Goal: Transaction & Acquisition: Purchase product/service

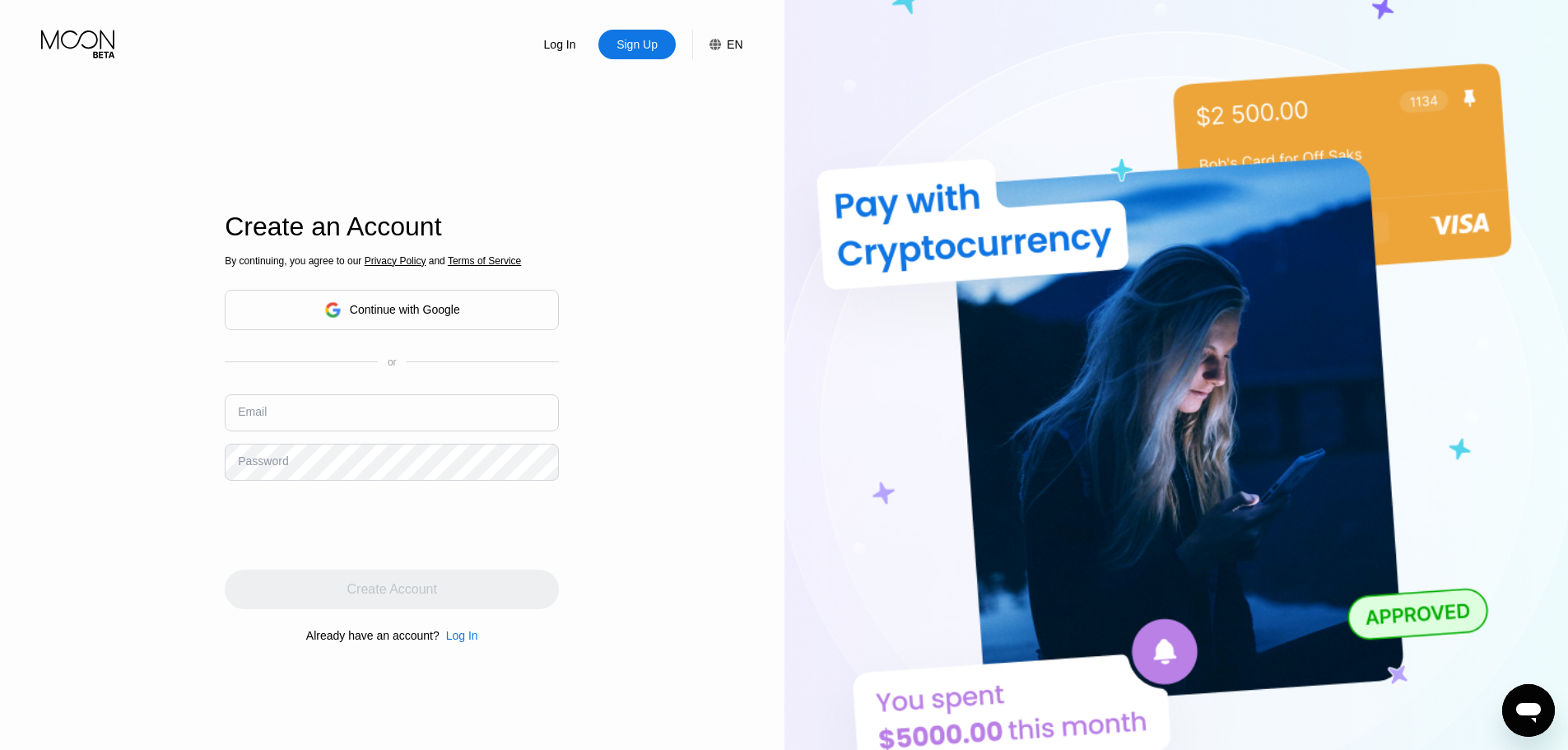
click at [364, 309] on div "Continue with Google" at bounding box center [405, 309] width 110 height 13
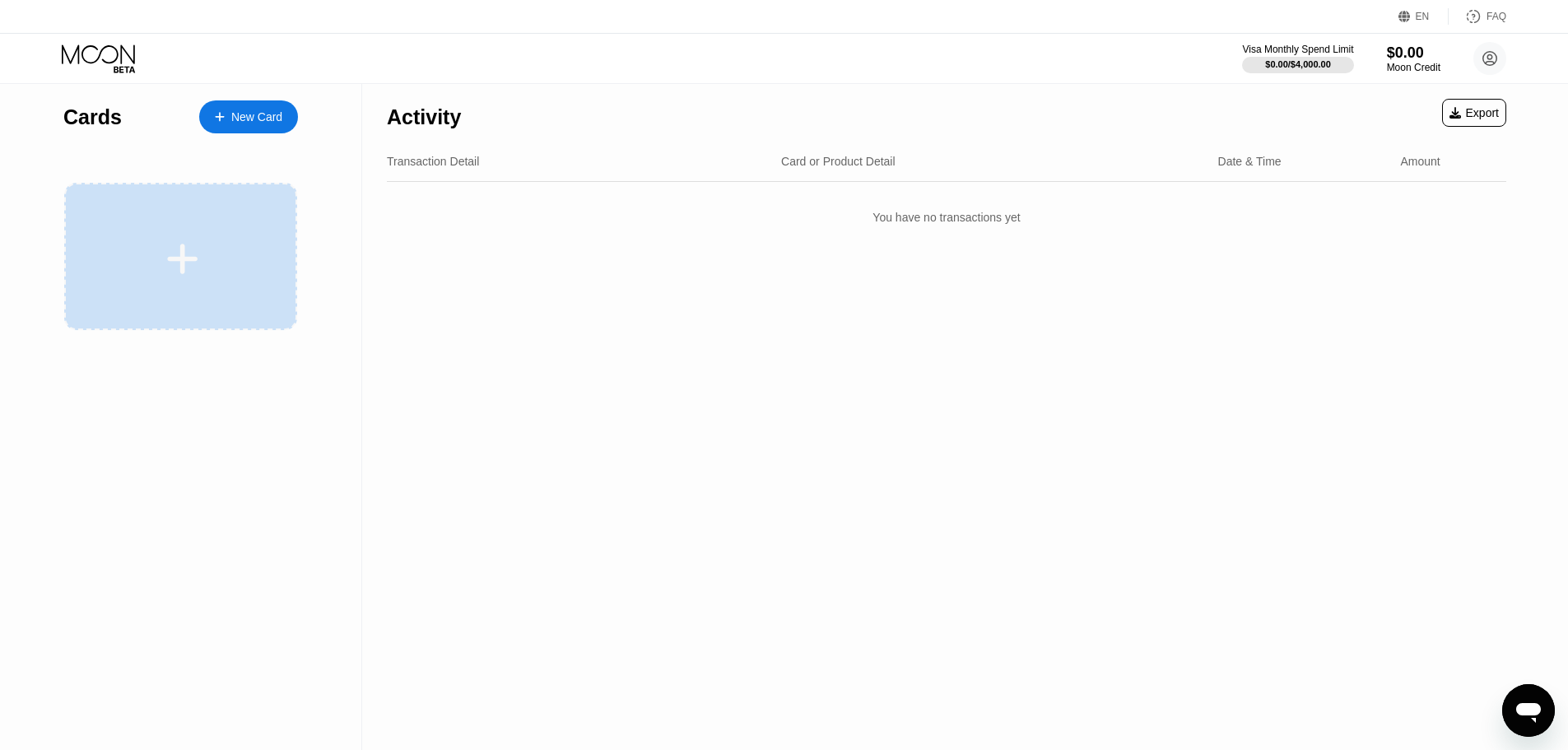
click at [234, 230] on div at bounding box center [180, 257] width 233 height 147
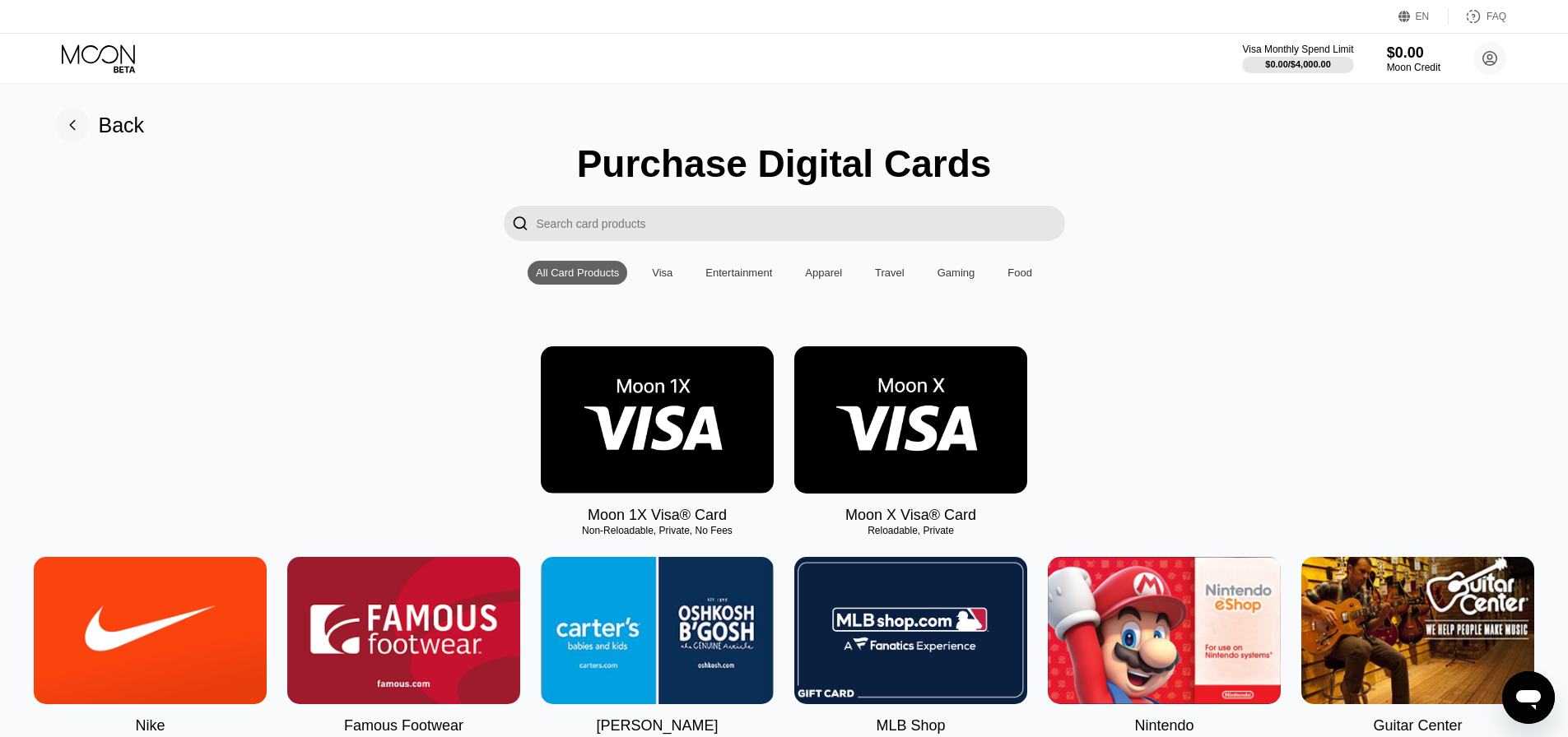
click at [903, 422] on img at bounding box center [910, 421] width 233 height 147
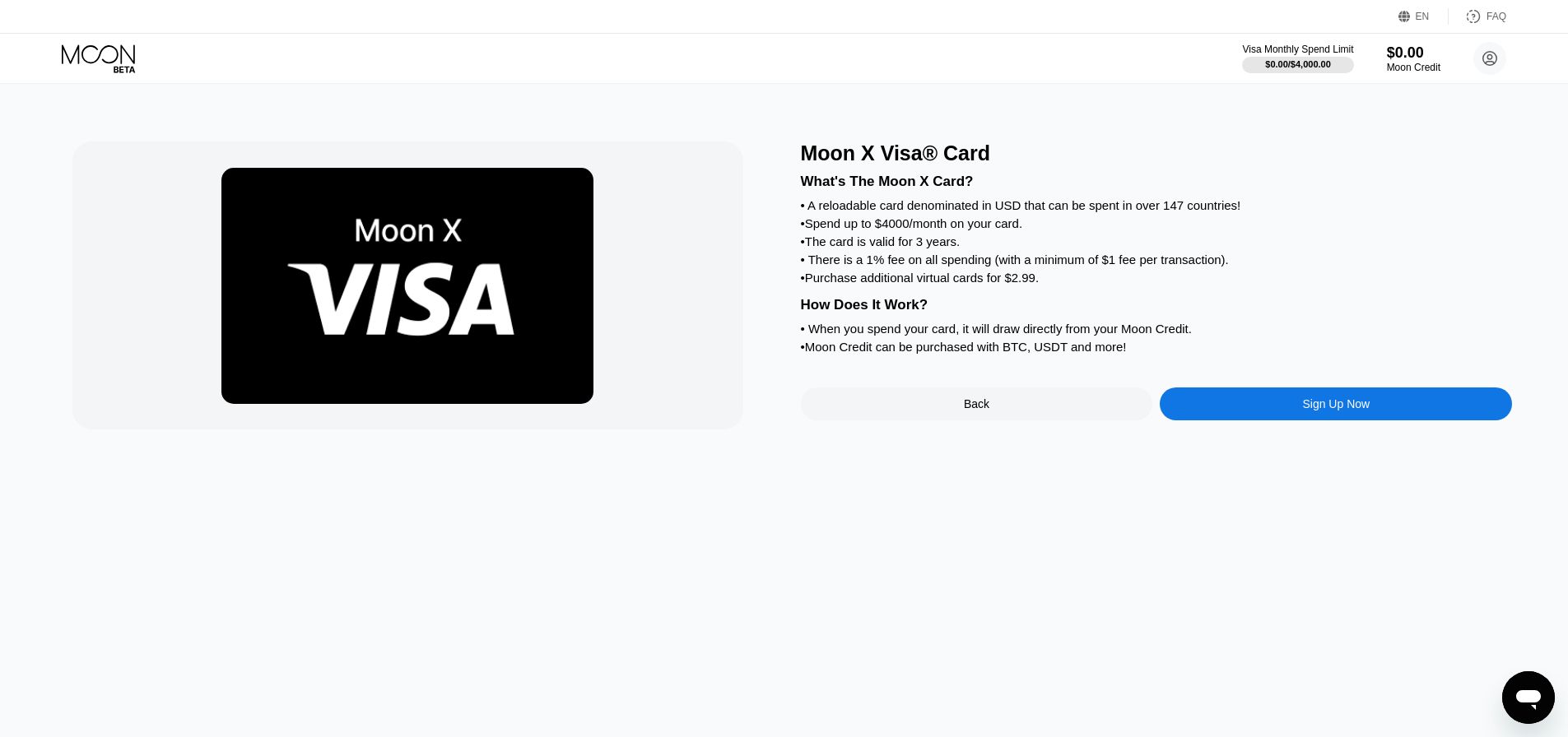
click at [1287, 421] on div "Sign Up Now" at bounding box center [1336, 403] width 352 height 32
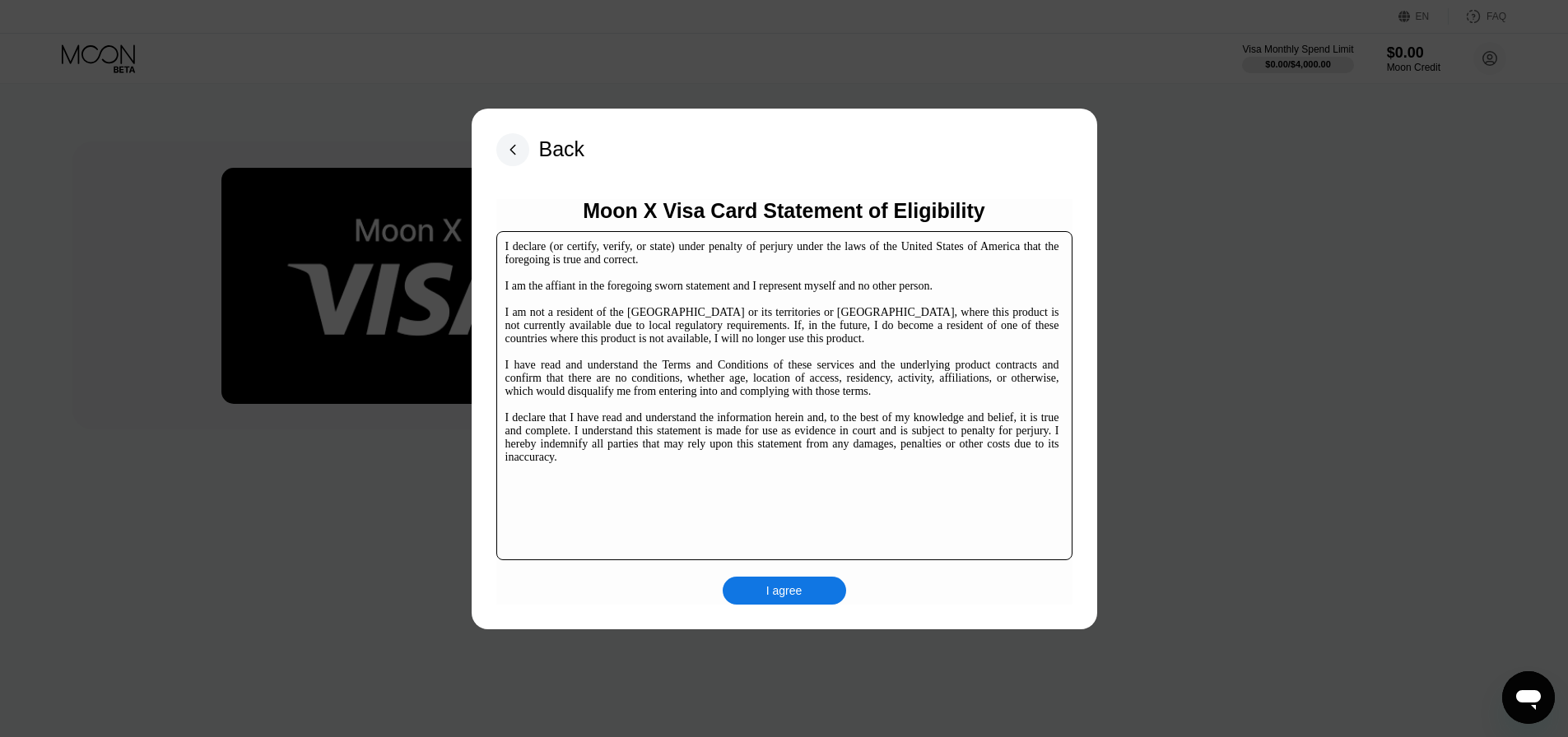
click at [780, 587] on div "I agree" at bounding box center [784, 591] width 36 height 15
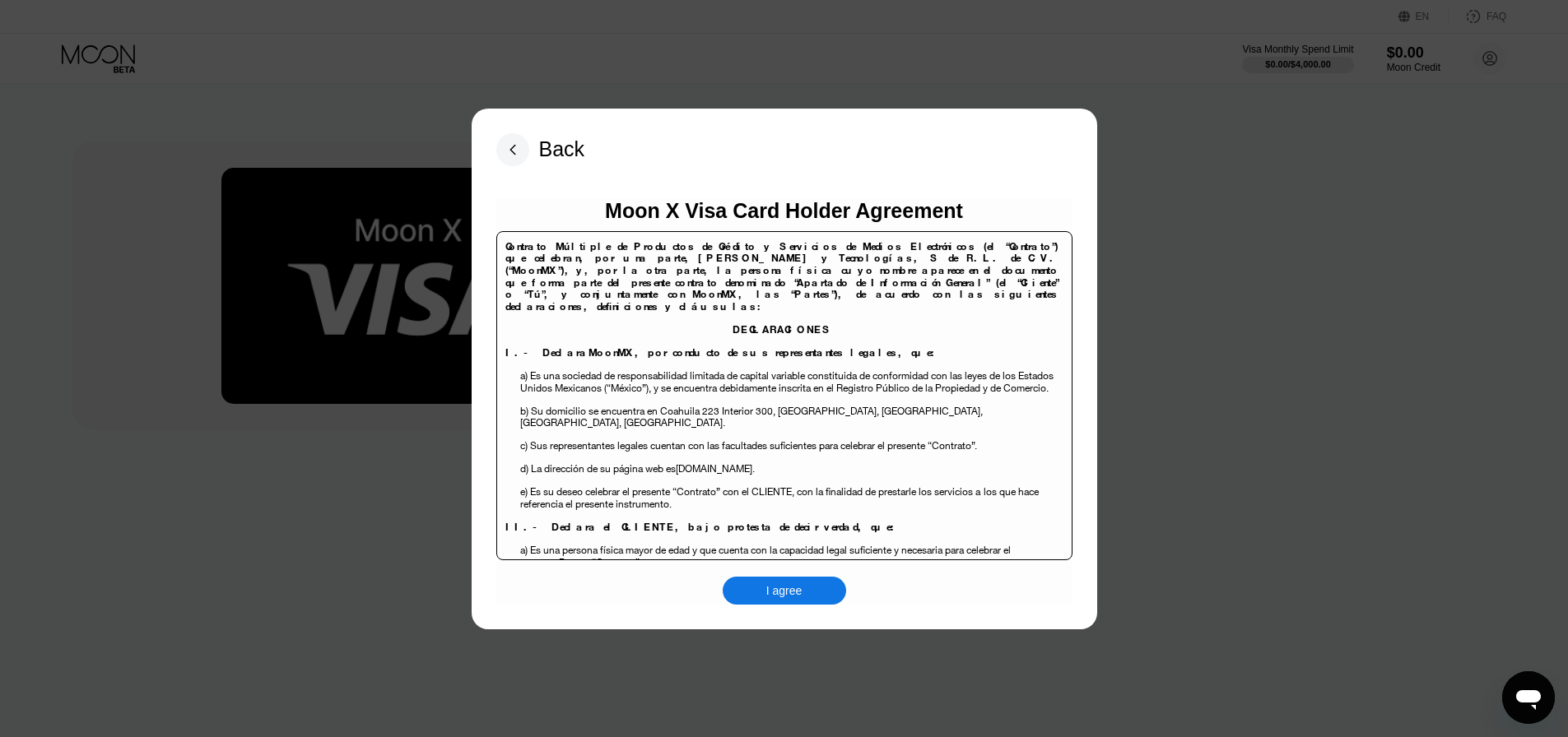
click at [797, 584] on div "I agree" at bounding box center [784, 591] width 36 height 15
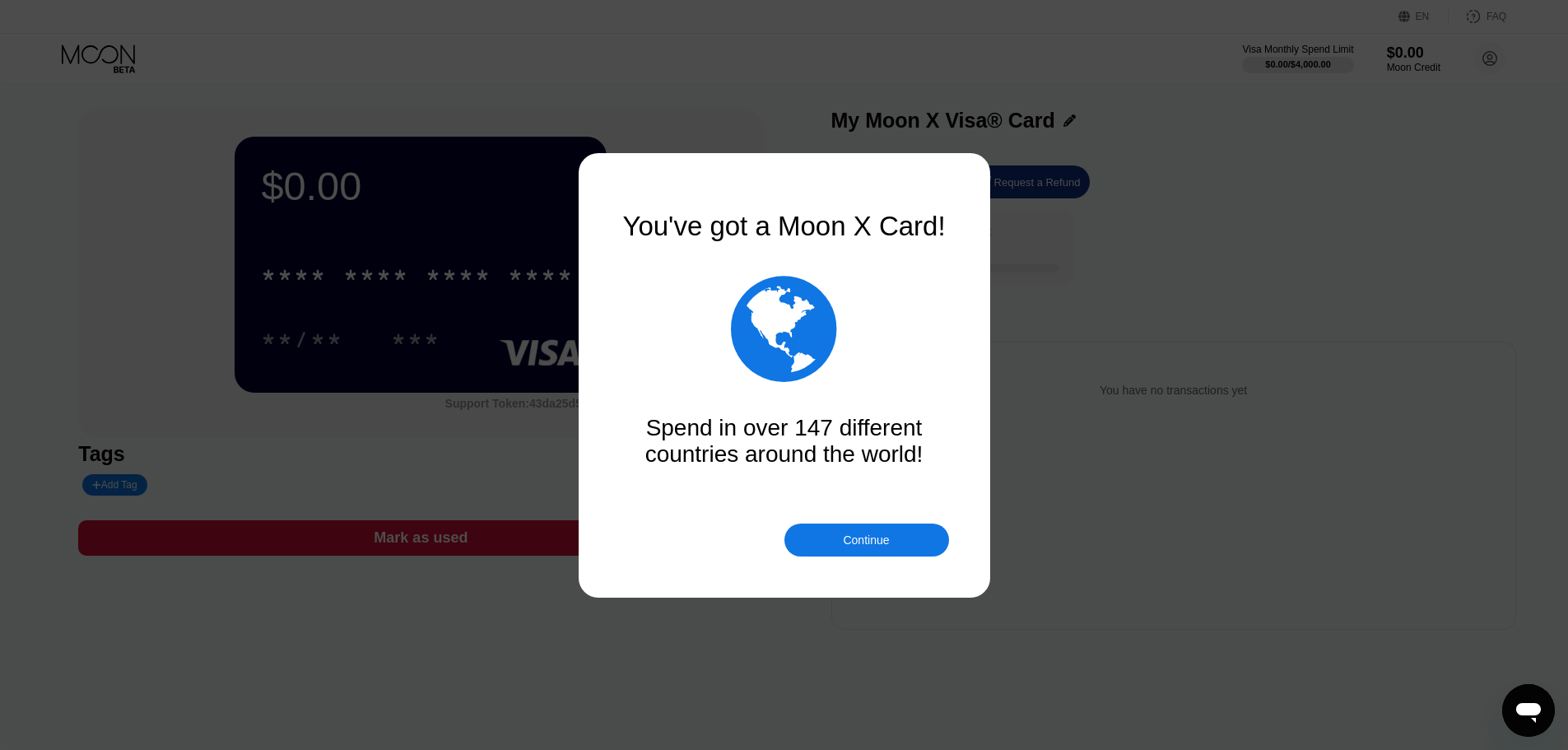
click at [857, 539] on div "Continue" at bounding box center [865, 540] width 46 height 13
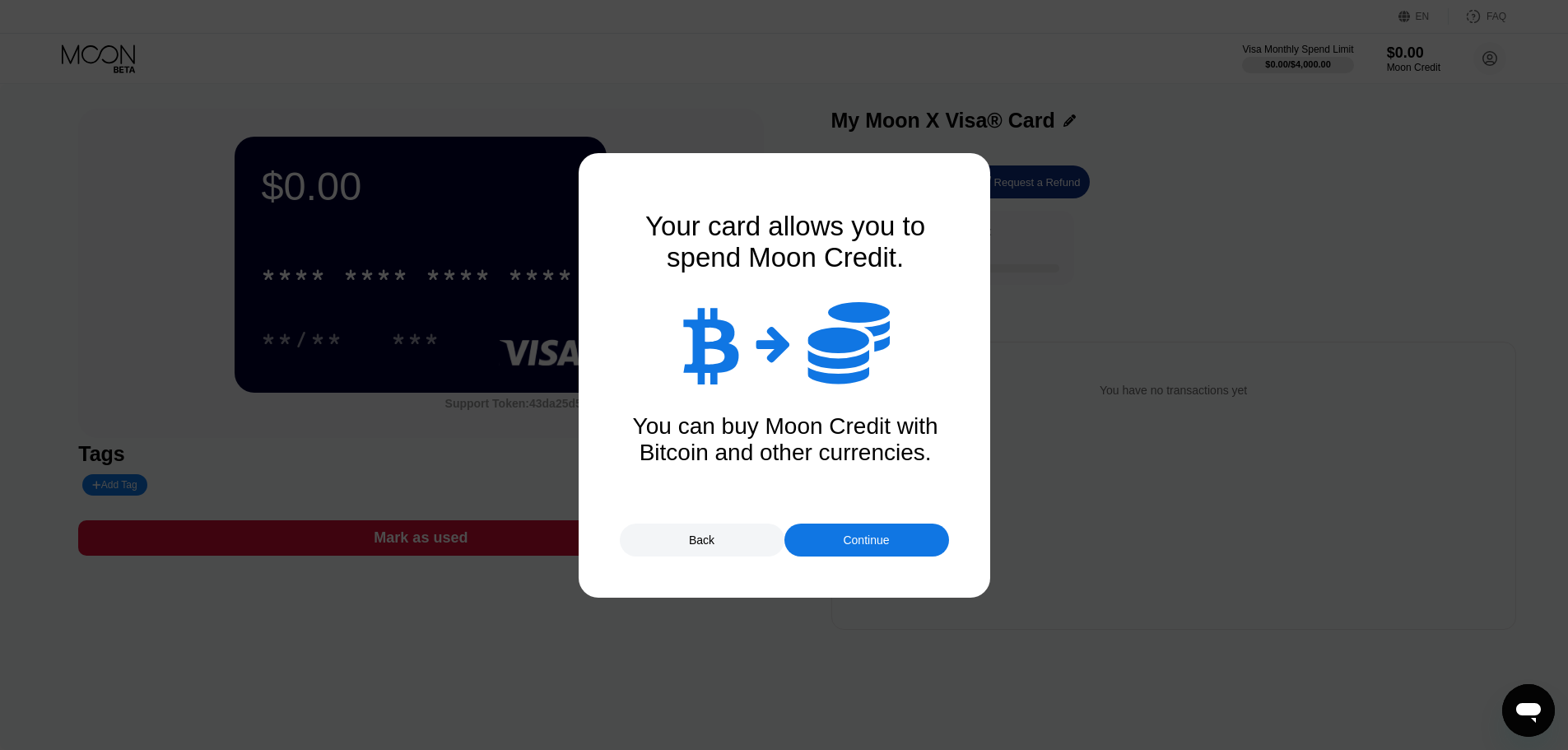
click at [888, 534] on div "Continue" at bounding box center [865, 540] width 46 height 13
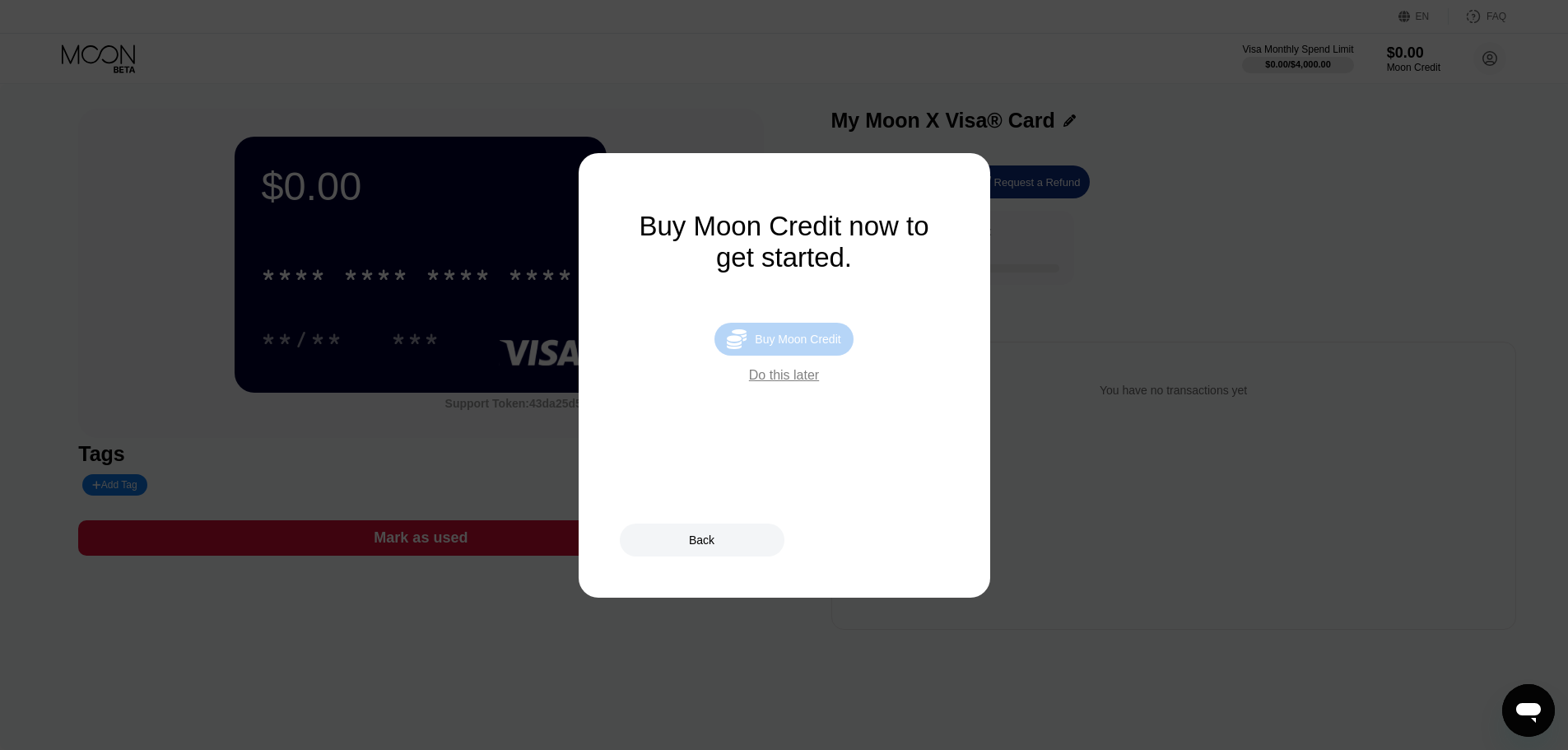
click at [815, 346] on div "Buy Moon Credit" at bounding box center [797, 338] width 86 height 13
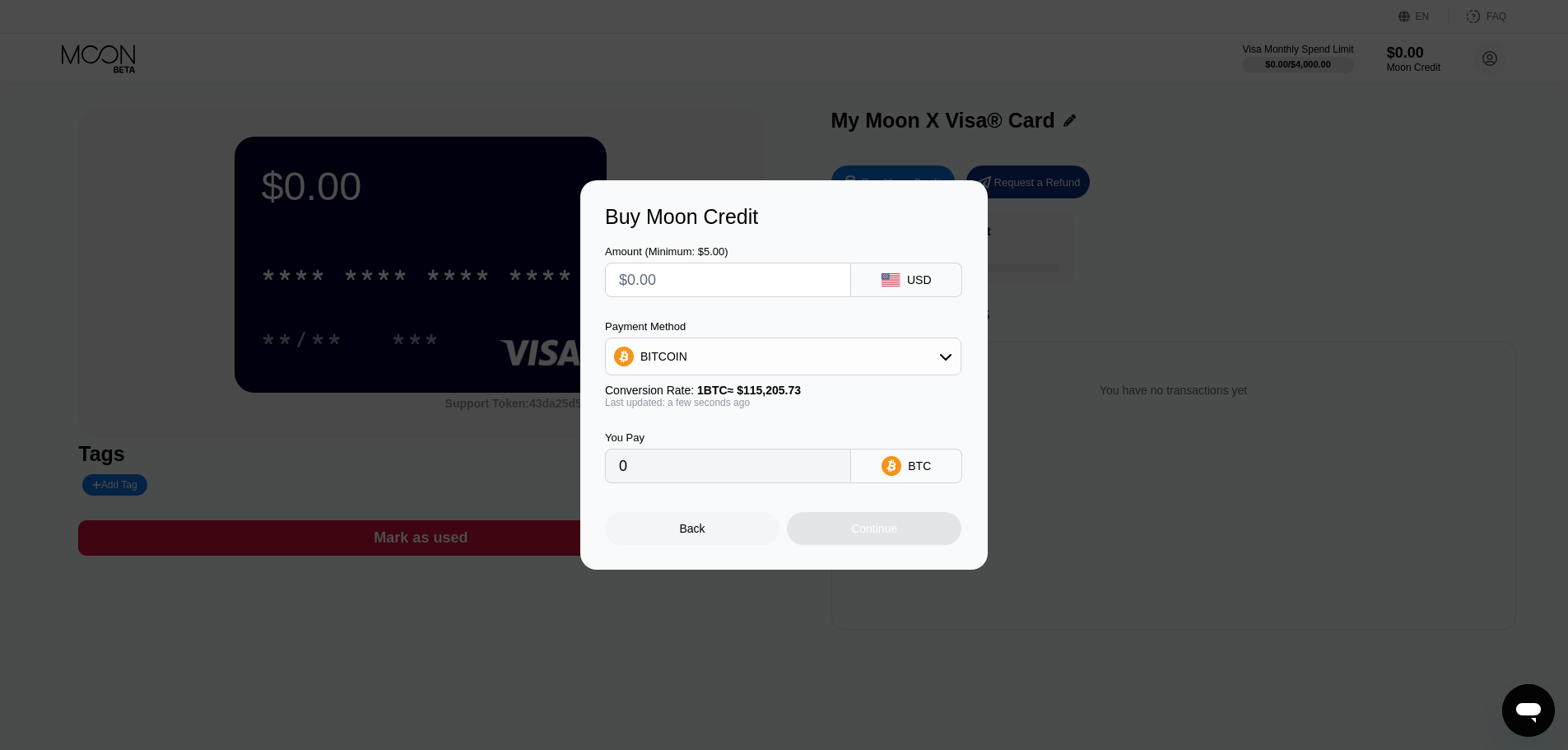
click at [756, 277] on input "text" at bounding box center [728, 279] width 218 height 32
drag, startPoint x: 741, startPoint y: 272, endPoint x: 625, endPoint y: 275, distance: 116.0
click at [625, 275] on input "text" at bounding box center [728, 279] width 218 height 32
type input "$5"
type input "0.00004341"
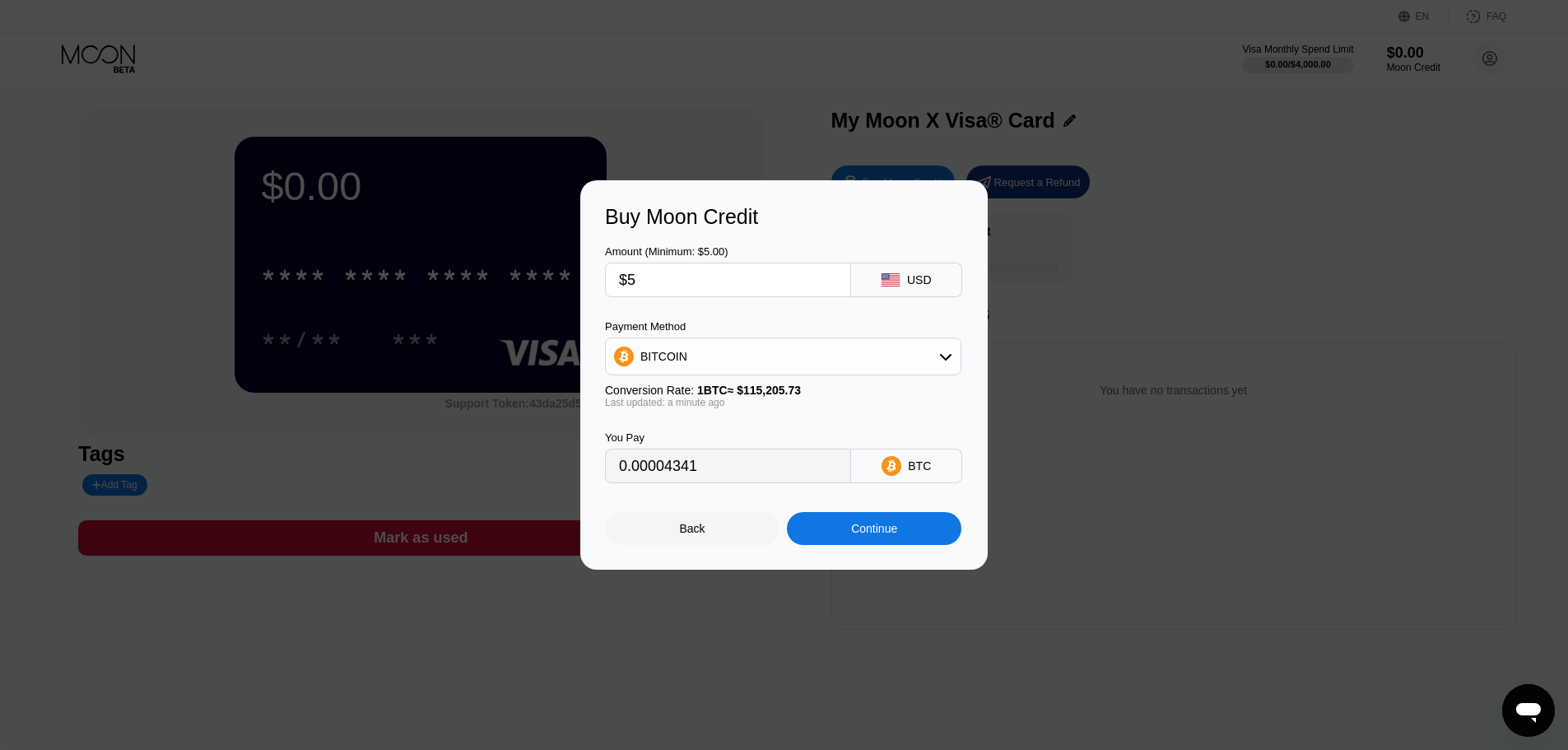
type input "$5"
click at [851, 535] on div "Continue" at bounding box center [874, 528] width 46 height 13
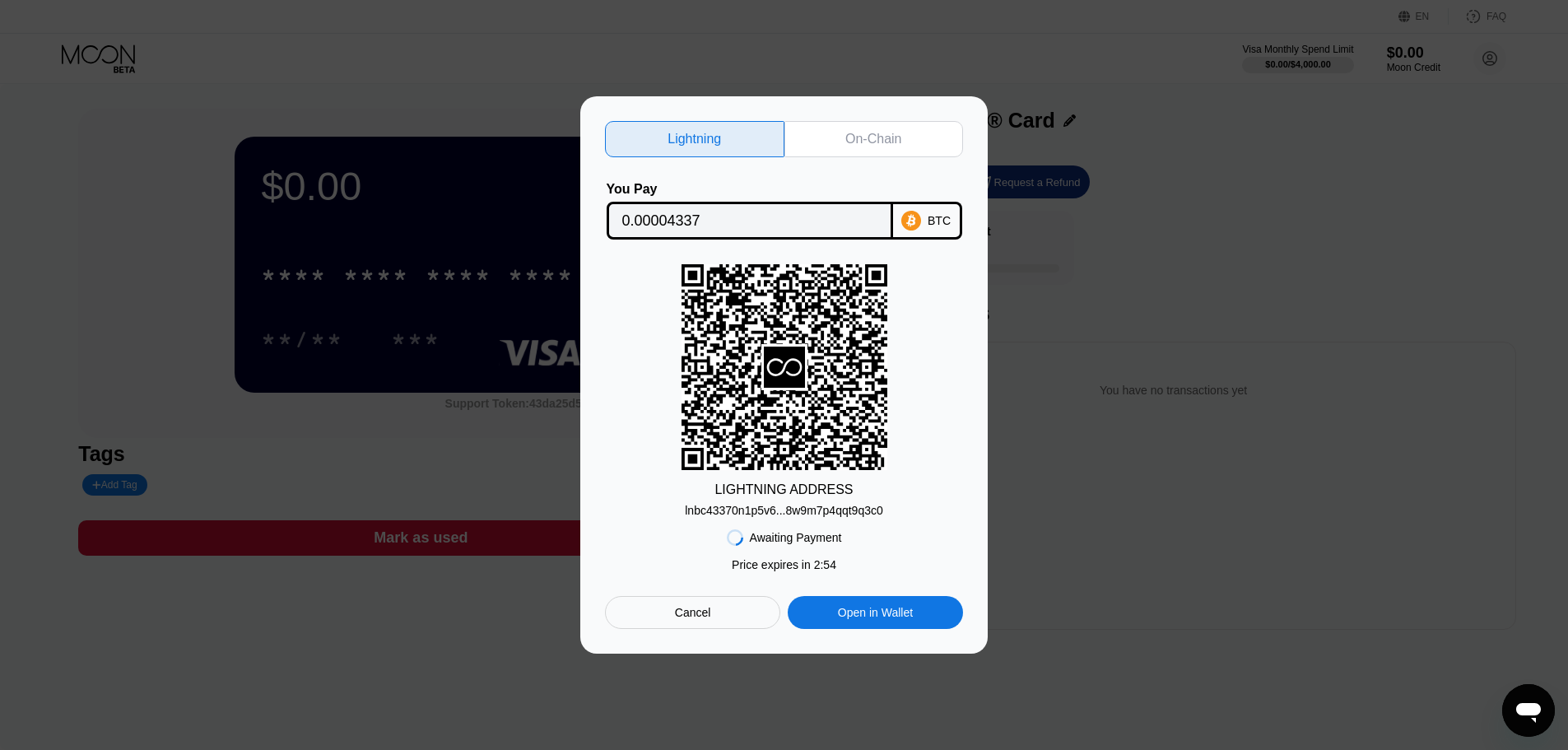
click at [482, 364] on div "Lightning On-Chain You Pay 0.00004337 BTC LIGHTNING ADDRESS lnbc43370n1p5v6...8…" at bounding box center [784, 375] width 1568 height 557
click at [447, 266] on div "Lightning On-Chain You Pay 0.00004337 BTC LIGHTNING ADDRESS lnbc43370n1p5v6...8…" at bounding box center [784, 375] width 1568 height 557
click at [883, 618] on div "Open in Wallet" at bounding box center [875, 611] width 75 height 15
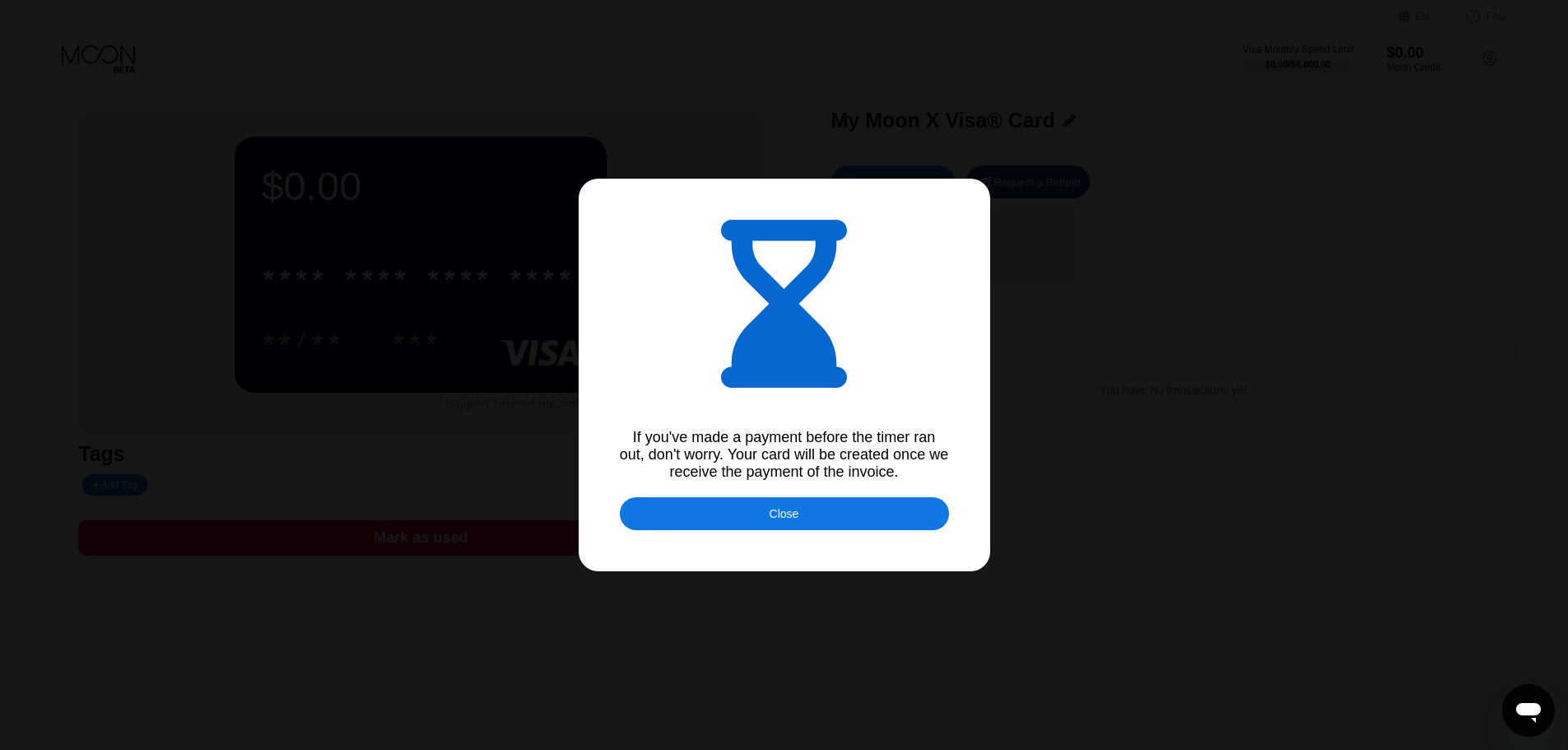
click at [812, 523] on div "Close" at bounding box center [784, 513] width 329 height 32
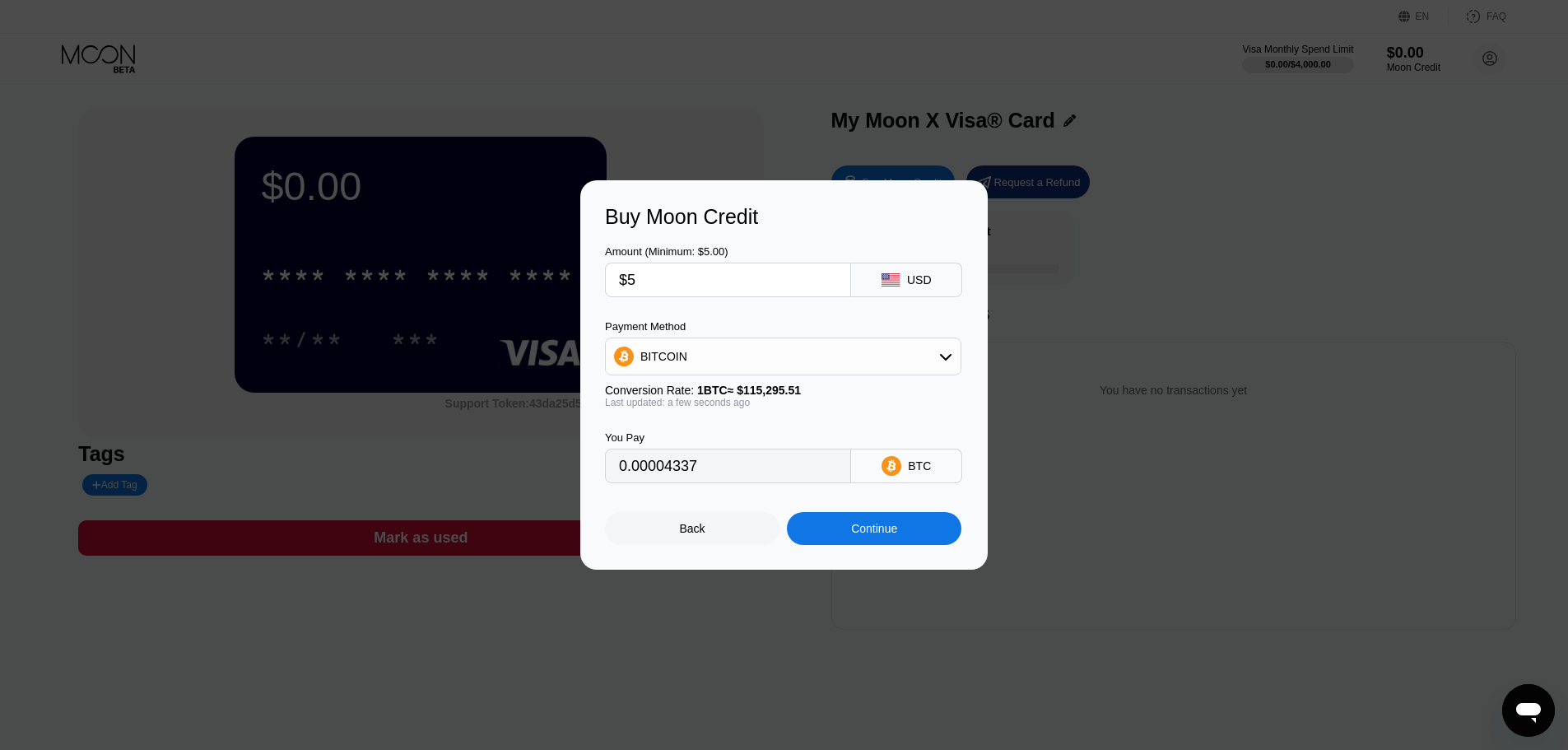
click at [677, 540] on div "Back" at bounding box center [692, 528] width 175 height 32
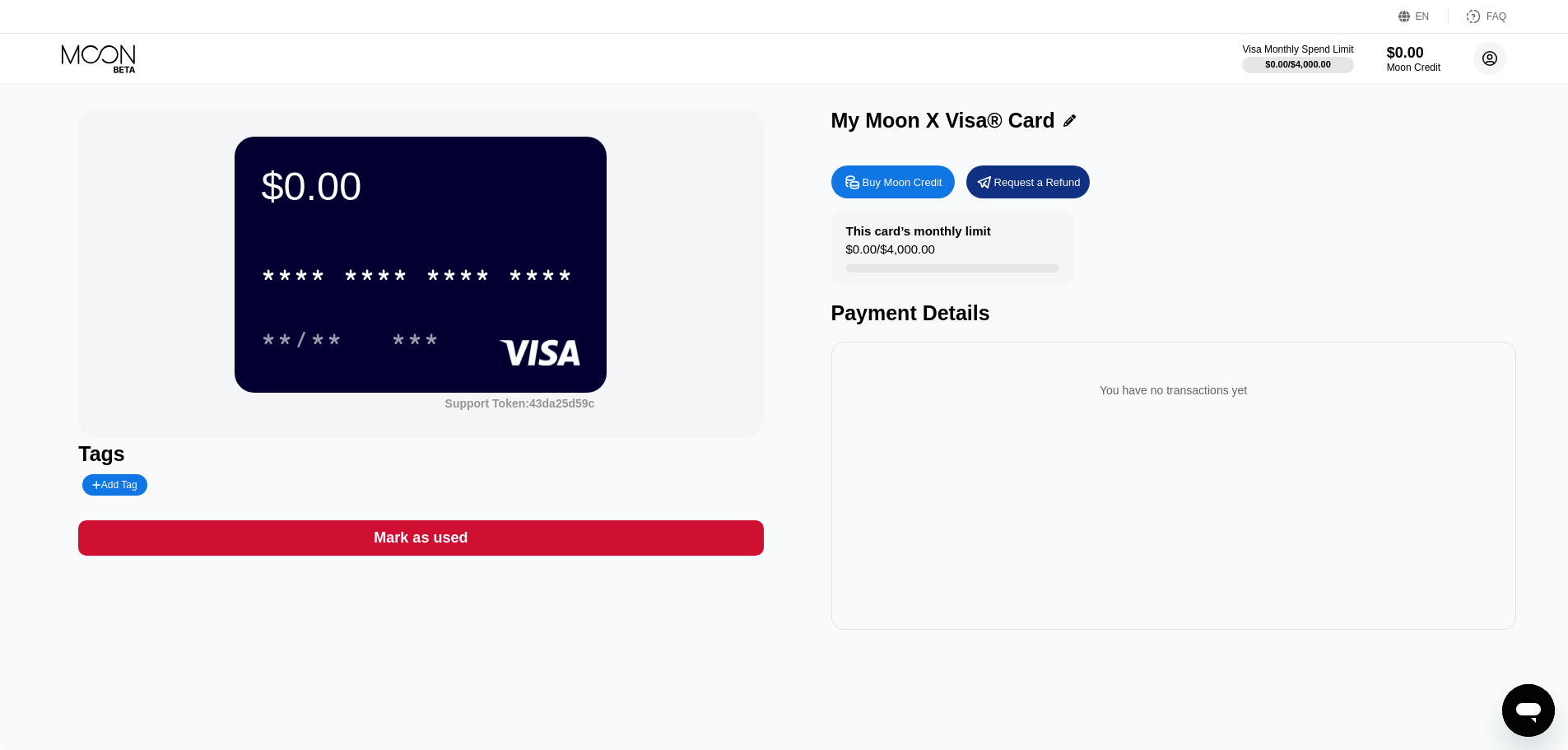
click at [1491, 63] on circle at bounding box center [1489, 58] width 32 height 32
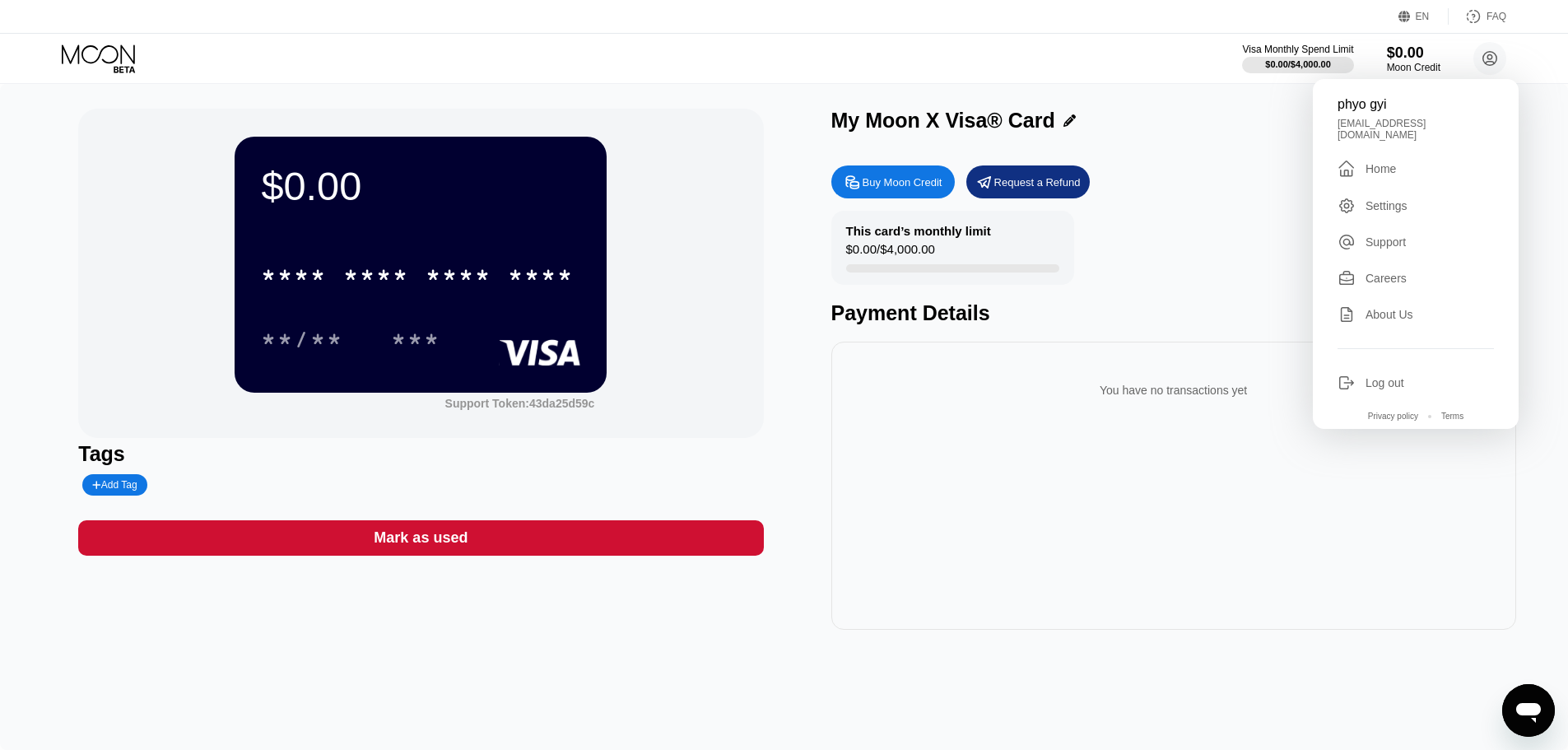
click at [1393, 112] on div "phyo gyi" at bounding box center [1416, 104] width 156 height 15
click at [1386, 313] on div "About Us" at bounding box center [1389, 314] width 48 height 13
click at [1487, 54] on circle at bounding box center [1489, 58] width 32 height 32
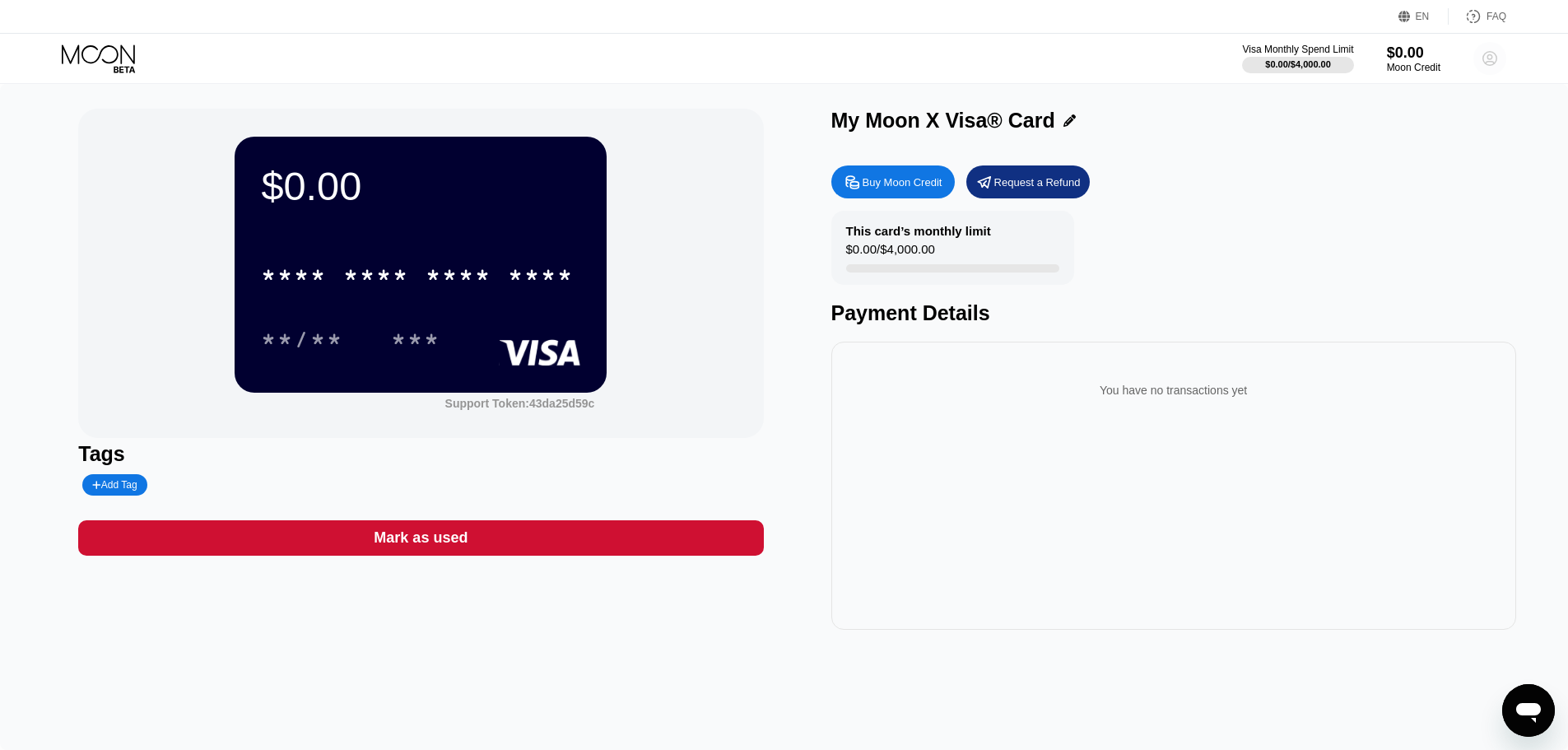
click at [1491, 54] on icon at bounding box center [1489, 58] width 32 height 32
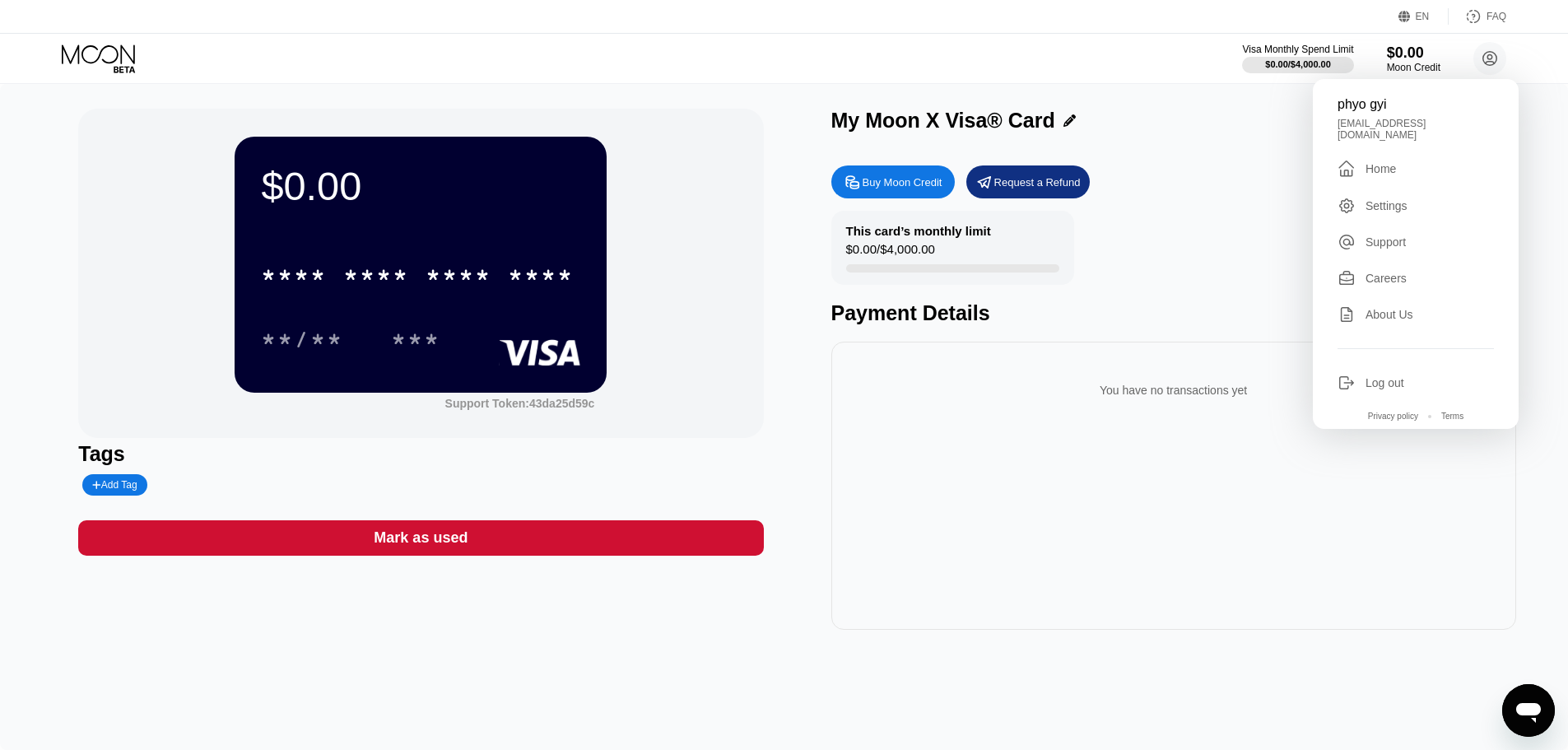
click at [1389, 164] on div "Home" at bounding box center [1380, 168] width 30 height 13
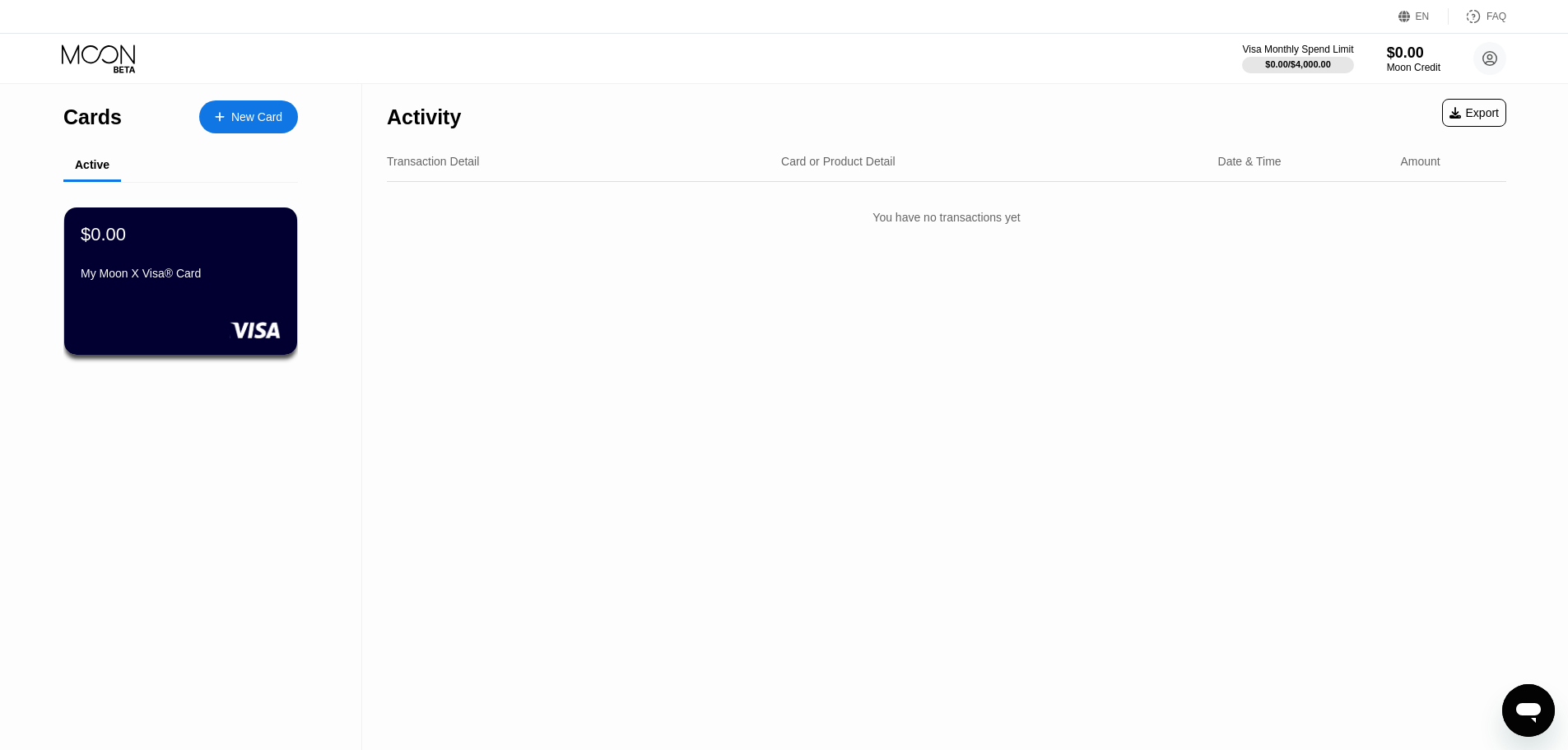
click at [1476, 114] on div "Export" at bounding box center [1475, 112] width 49 height 13
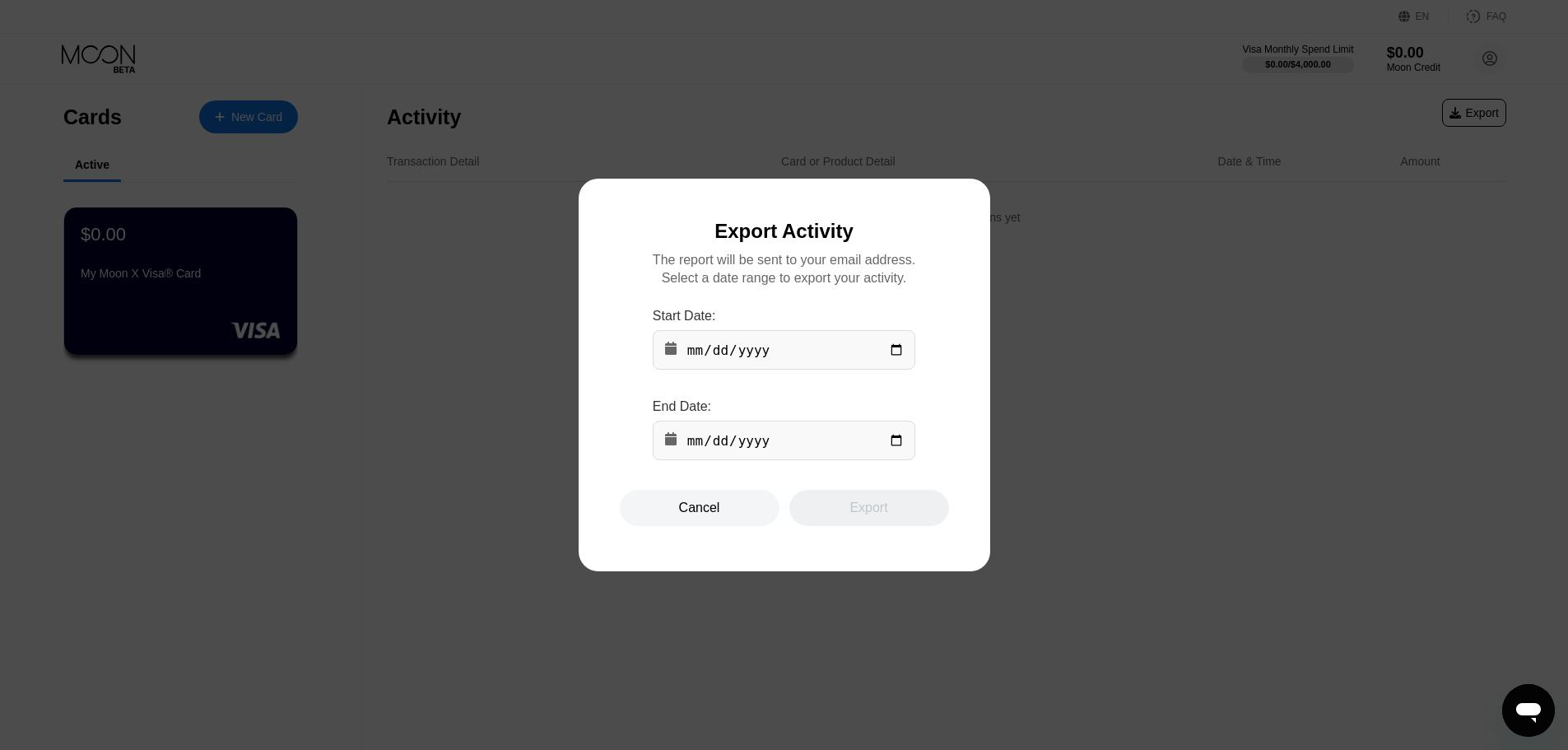
click at [782, 349] on input "date" at bounding box center [784, 350] width 262 height 39
click at [938, 454] on div "Export Activity The report will be sent to your email address. Select a date ra…" at bounding box center [784, 375] width 329 height 311
click at [728, 513] on div "Cancel" at bounding box center [700, 507] width 159 height 36
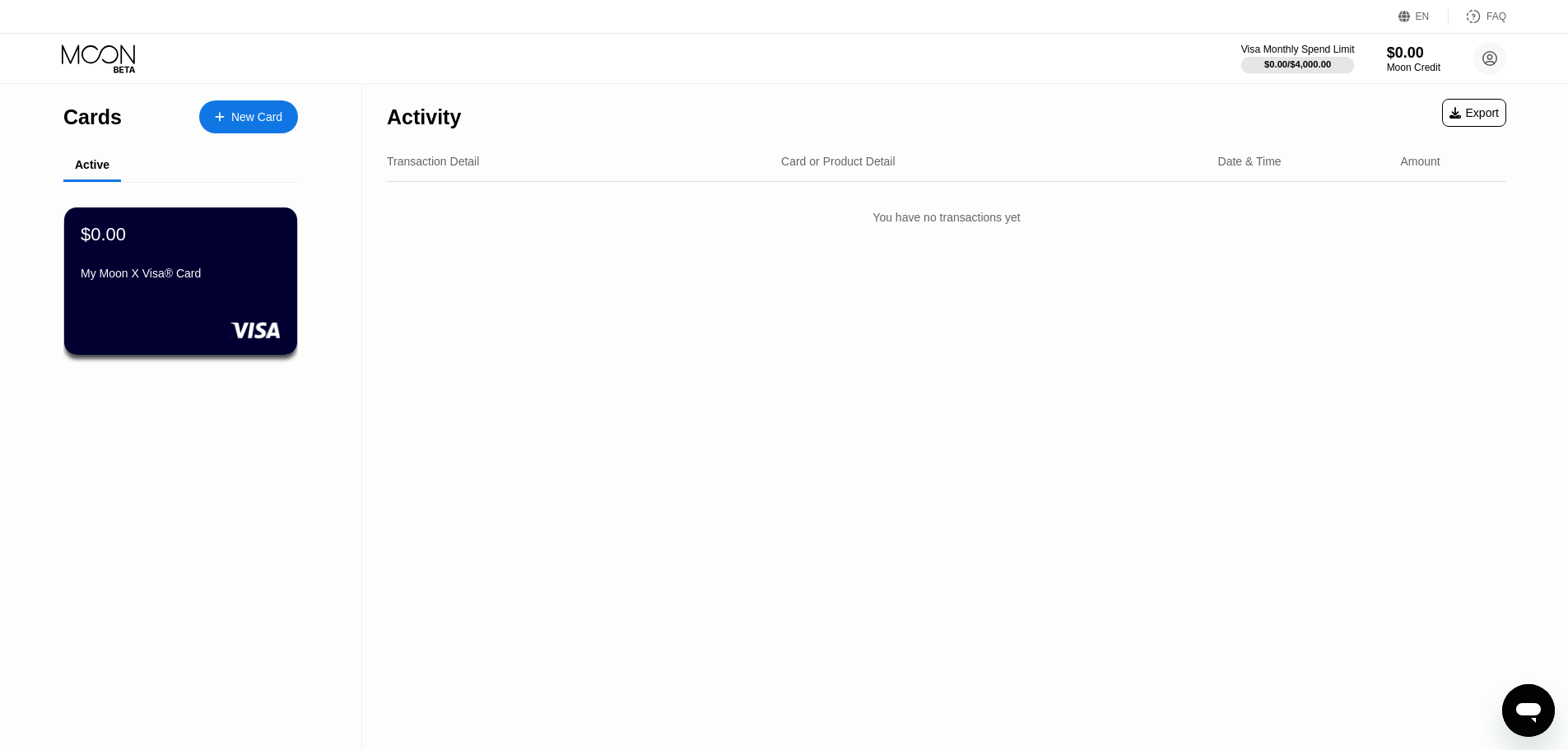
click at [1289, 66] on div "$0.00 / $4,000.00" at bounding box center [1298, 64] width 67 height 10
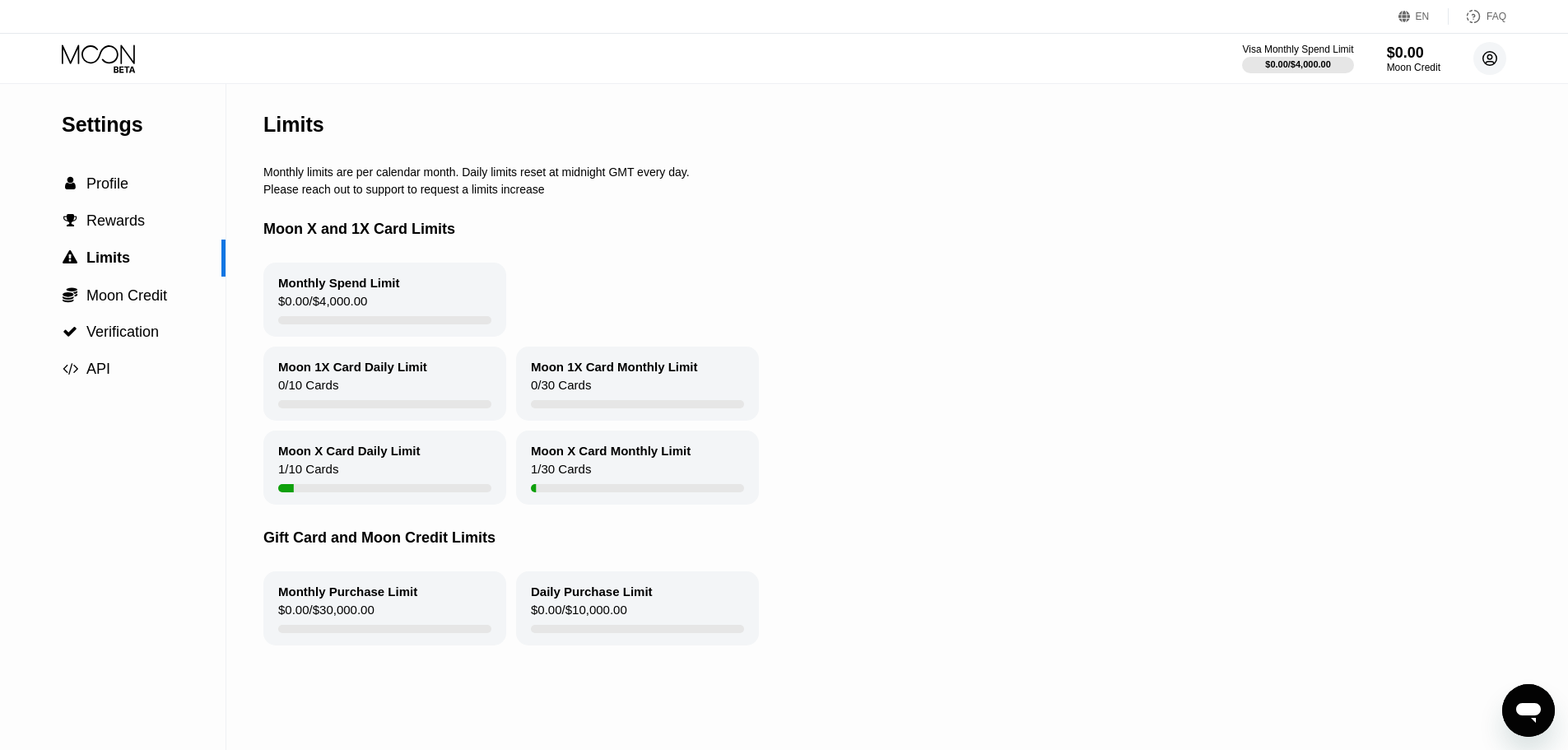
click at [1491, 55] on icon at bounding box center [1489, 58] width 9 height 9
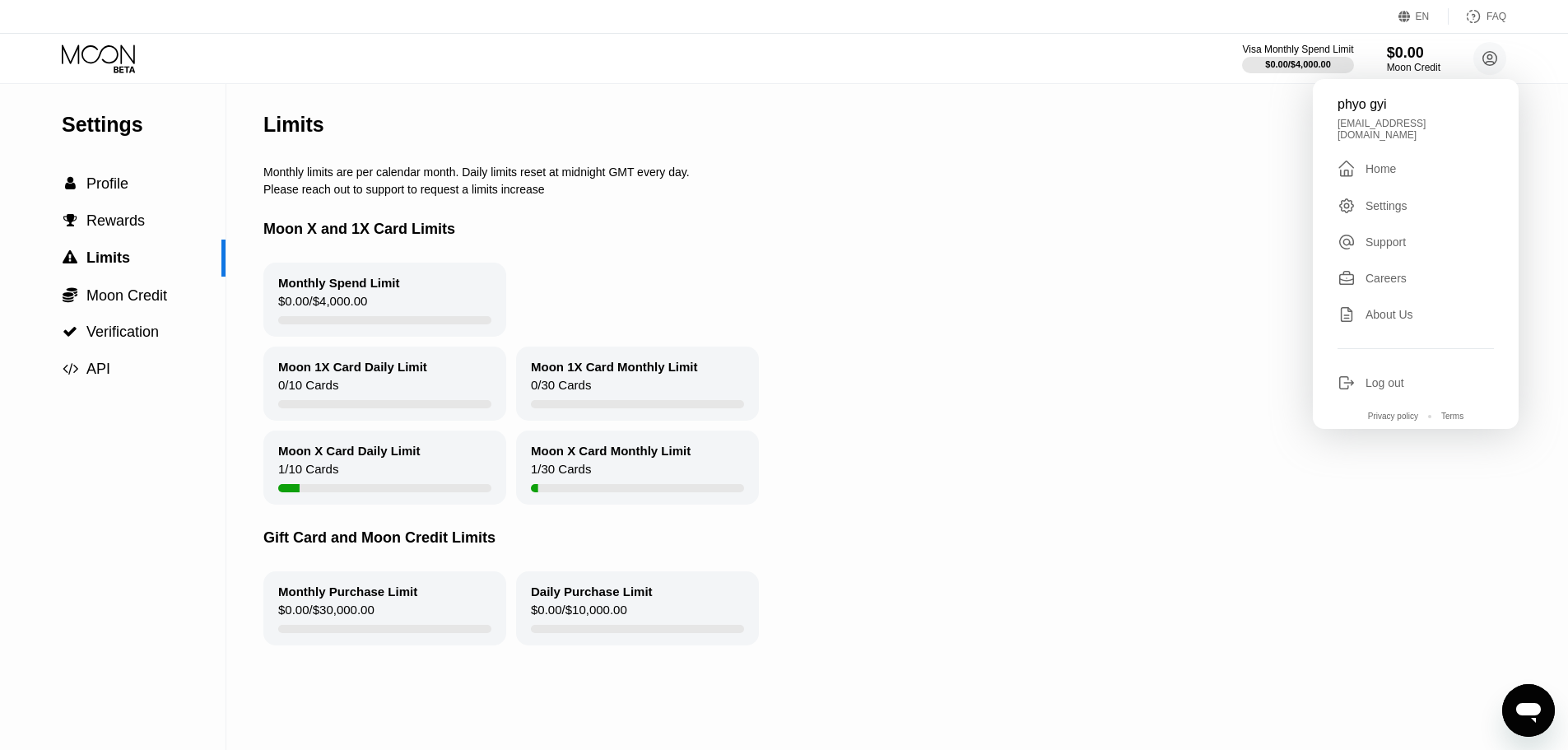
click at [1407, 127] on div "[EMAIL_ADDRESS][DOMAIN_NAME]" at bounding box center [1416, 129] width 156 height 23
click at [1379, 271] on div "Careers" at bounding box center [1386, 277] width 41 height 13
click at [1375, 162] on div "Home" at bounding box center [1380, 168] width 30 height 13
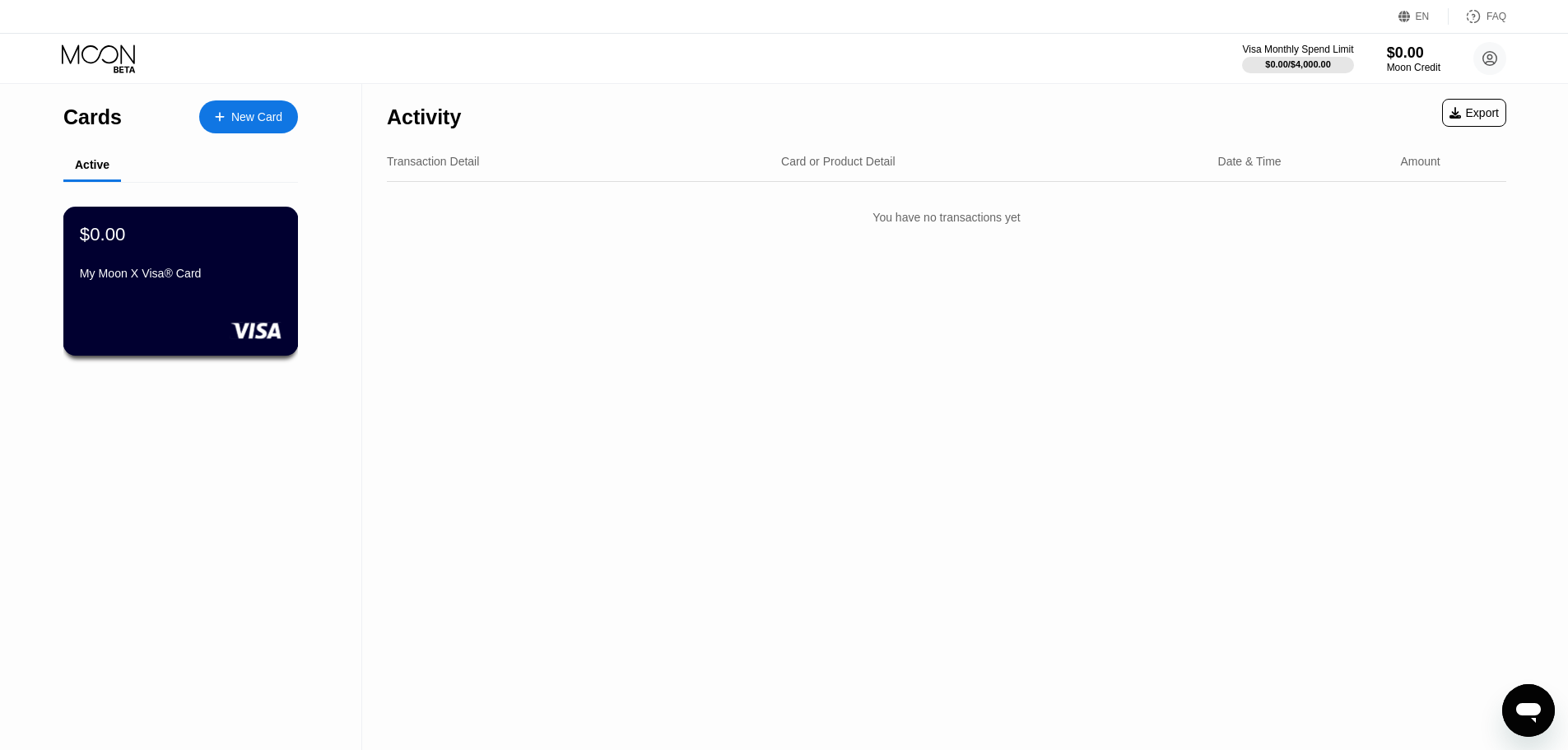
click at [243, 286] on div "My Moon X Visa® Card" at bounding box center [180, 276] width 202 height 20
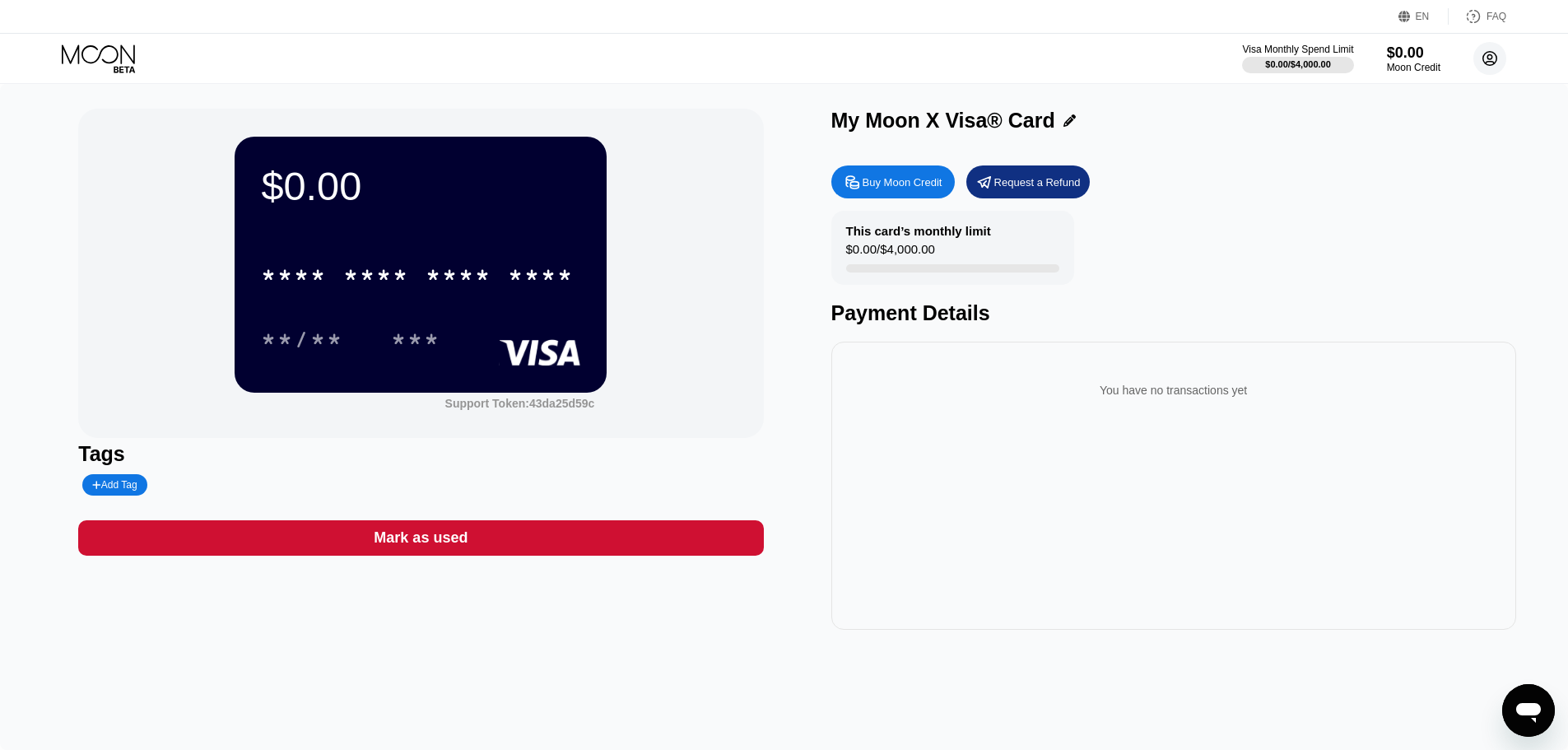
click at [1482, 60] on circle at bounding box center [1489, 58] width 32 height 32
